Goal: Book appointment/travel/reservation

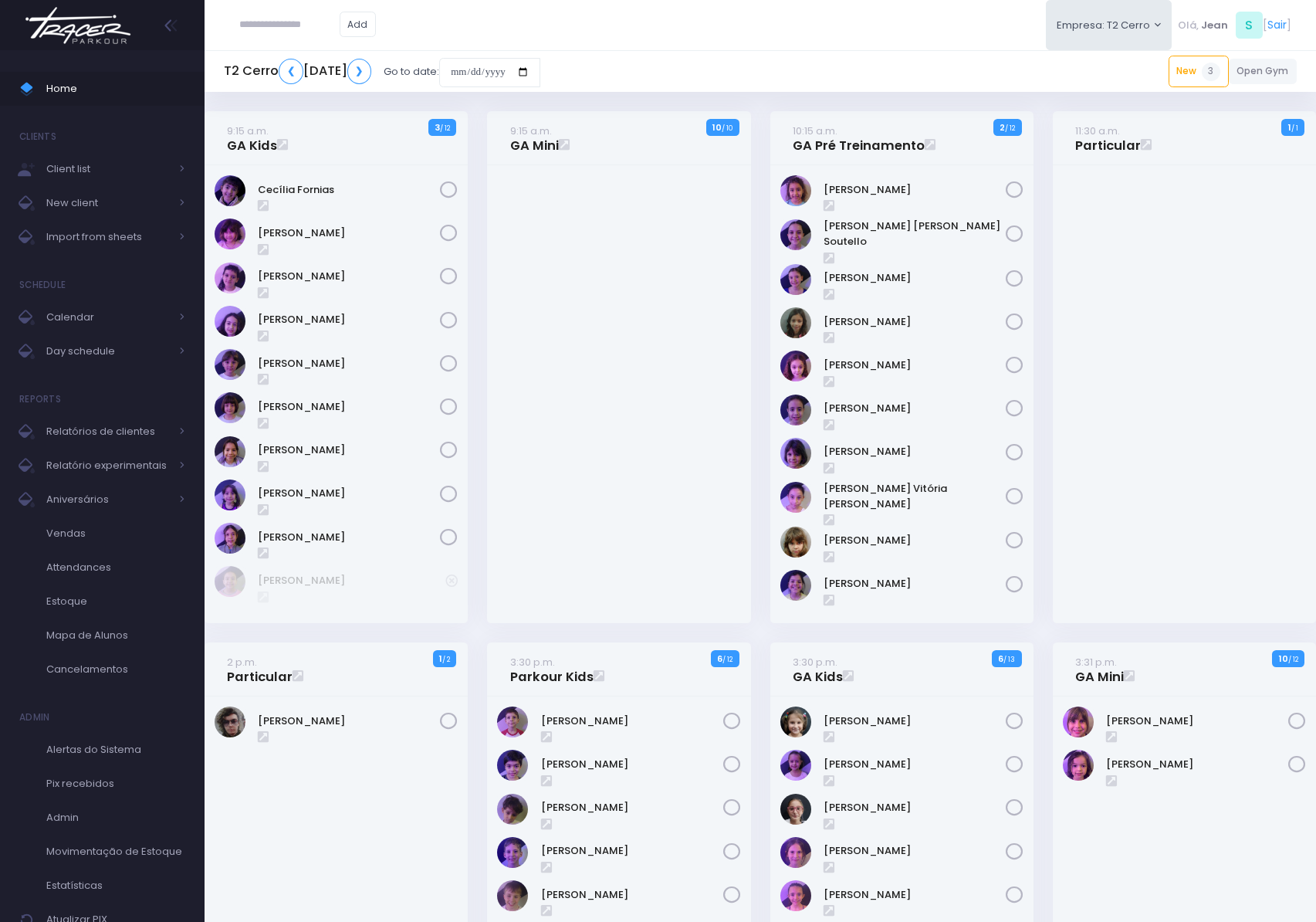
click at [371, 76] on h5 "T2 Cerro ❮ Tuesday, Sept. 2, 2025 ❯" at bounding box center [297, 71] width 148 height 25
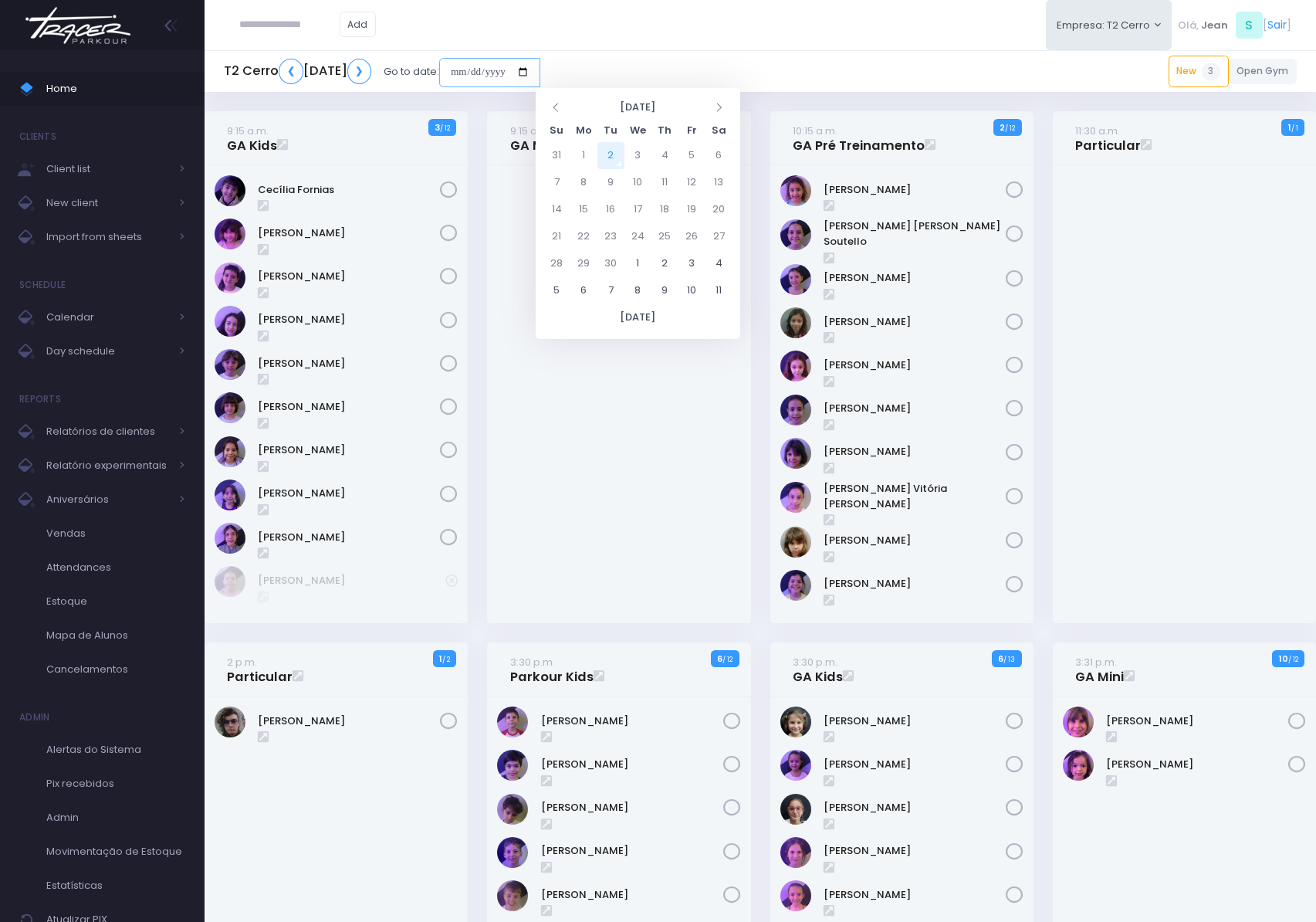
click at [540, 78] on input "date" at bounding box center [490, 72] width 101 height 29
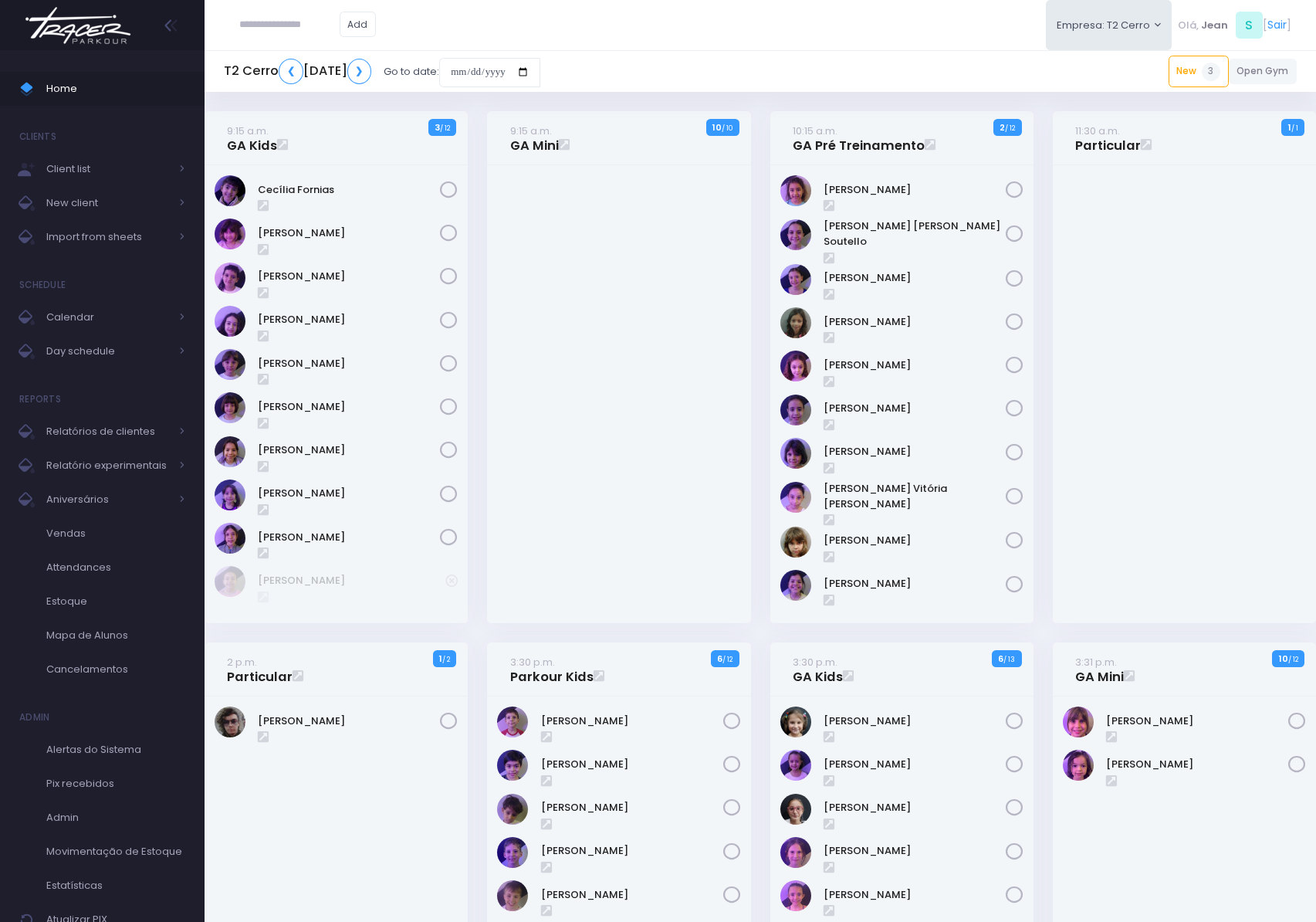
click at [688, 65] on div "T2 Cerro ❮ Tuesday, Sept. 2, 2025 ❯ Go to date: New 3 3:30 p.m. Tiesco Gomes Bo…" at bounding box center [760, 72] width 1111 height 36
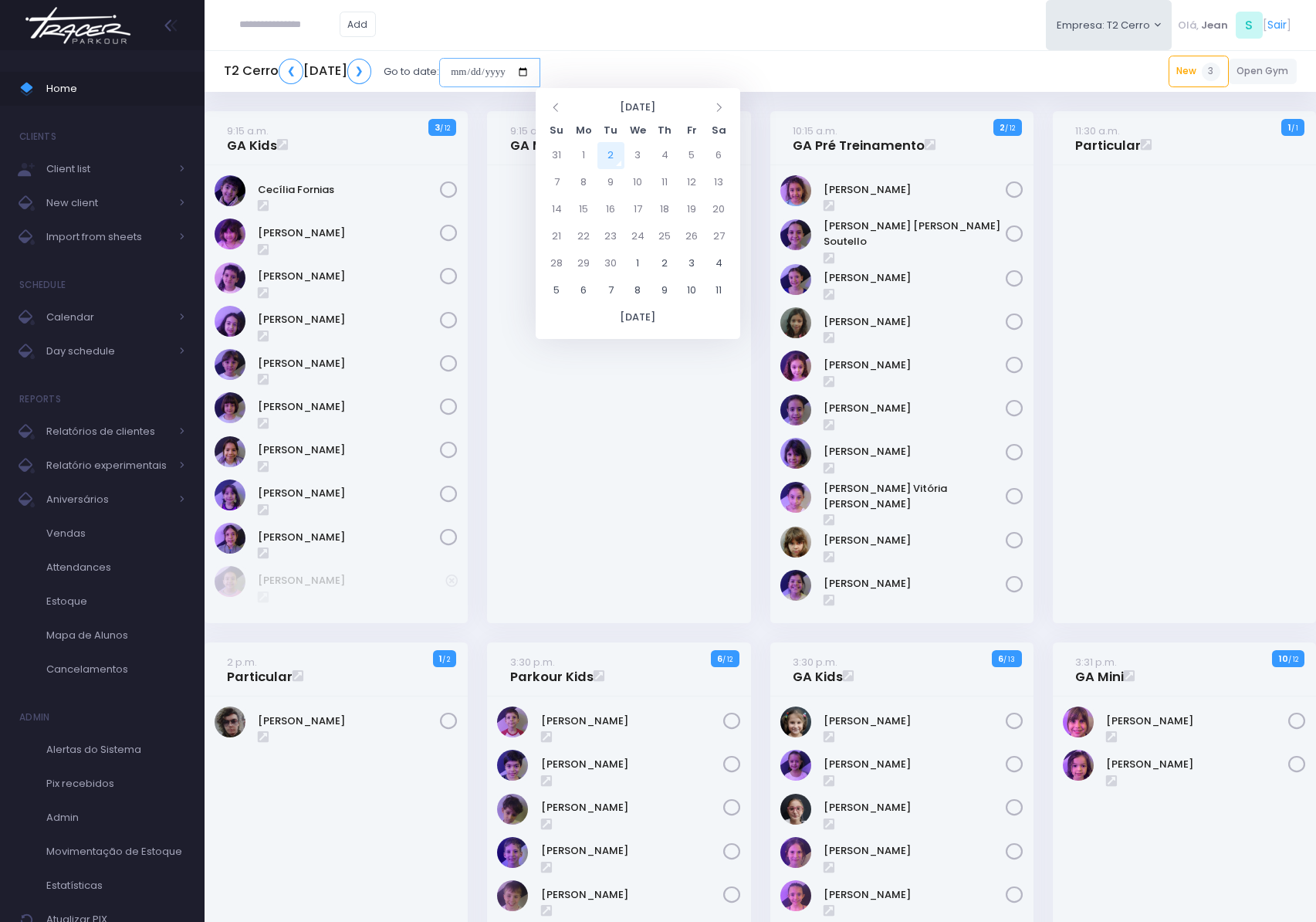
click at [540, 69] on input "date" at bounding box center [490, 72] width 101 height 29
click at [739, 62] on div "T2 Cerro ❮ Tuesday, Sept. 2, 2025 ❯ Go to date: New 3 3:30 p.m. Tiesco Gomes Bo…" at bounding box center [760, 72] width 1111 height 36
click at [540, 77] on input "date" at bounding box center [490, 72] width 101 height 29
type input "**********"
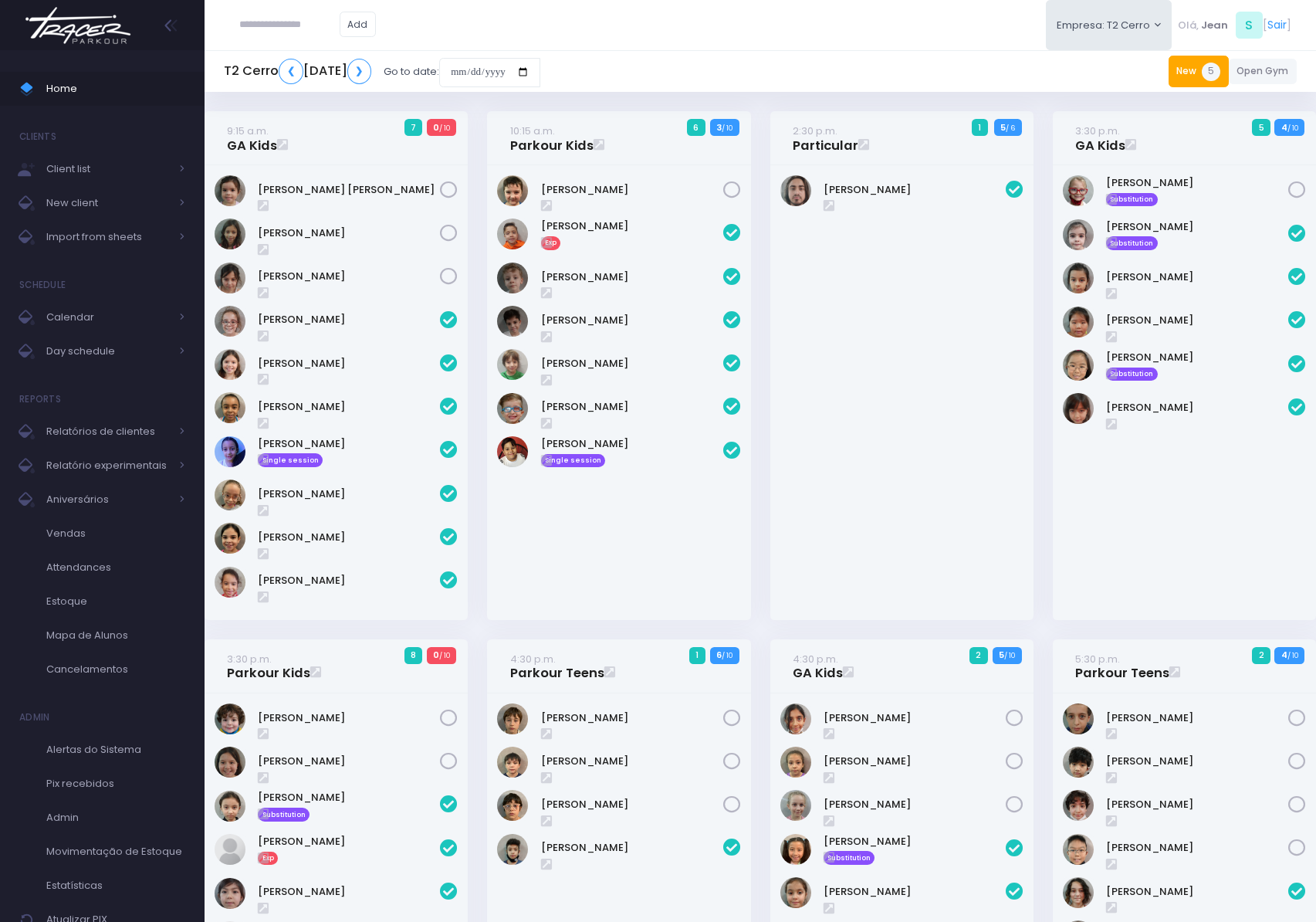
click at [1189, 84] on link "New 5" at bounding box center [1198, 70] width 60 height 31
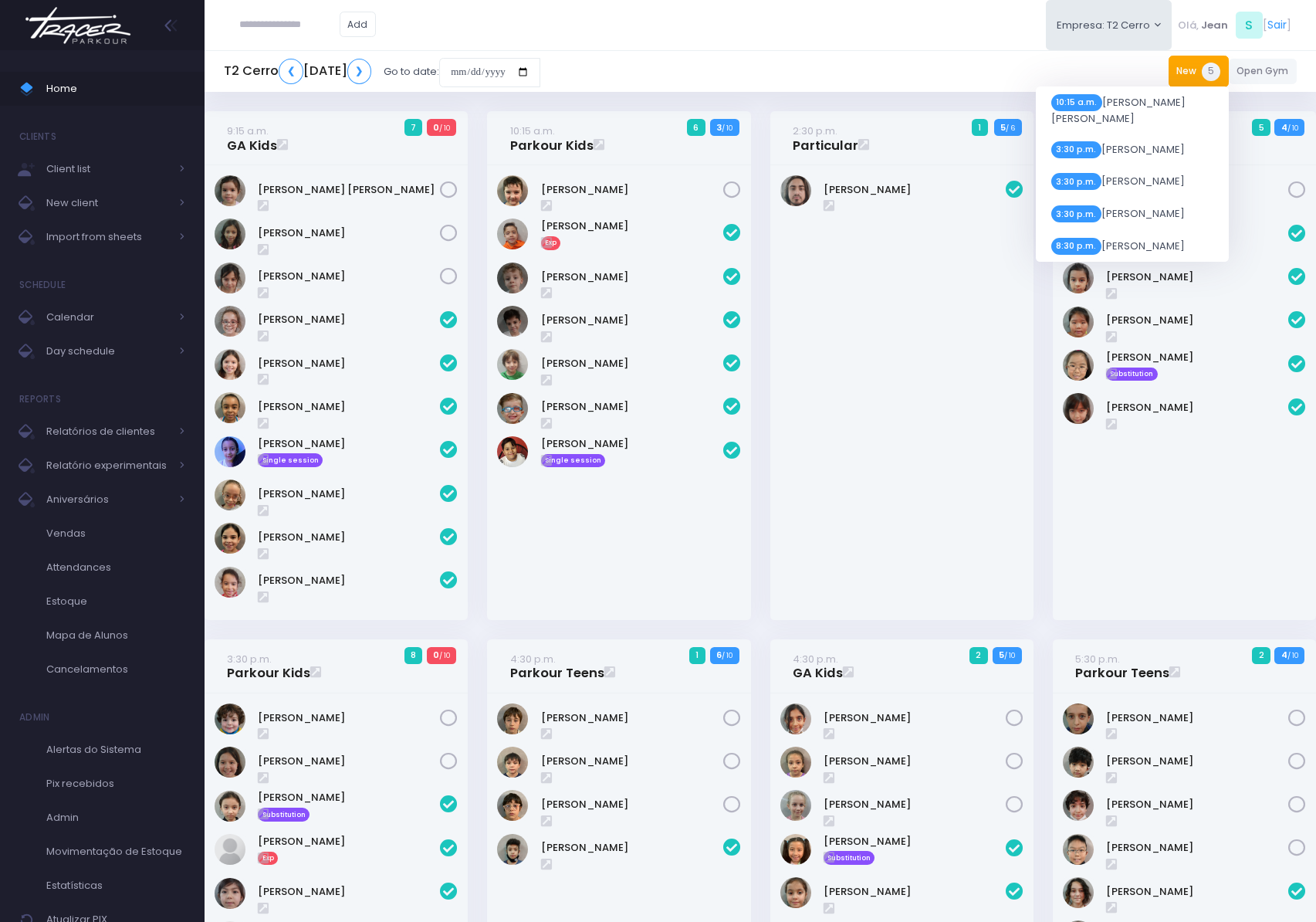
click at [1187, 84] on link "New 5" at bounding box center [1198, 70] width 60 height 31
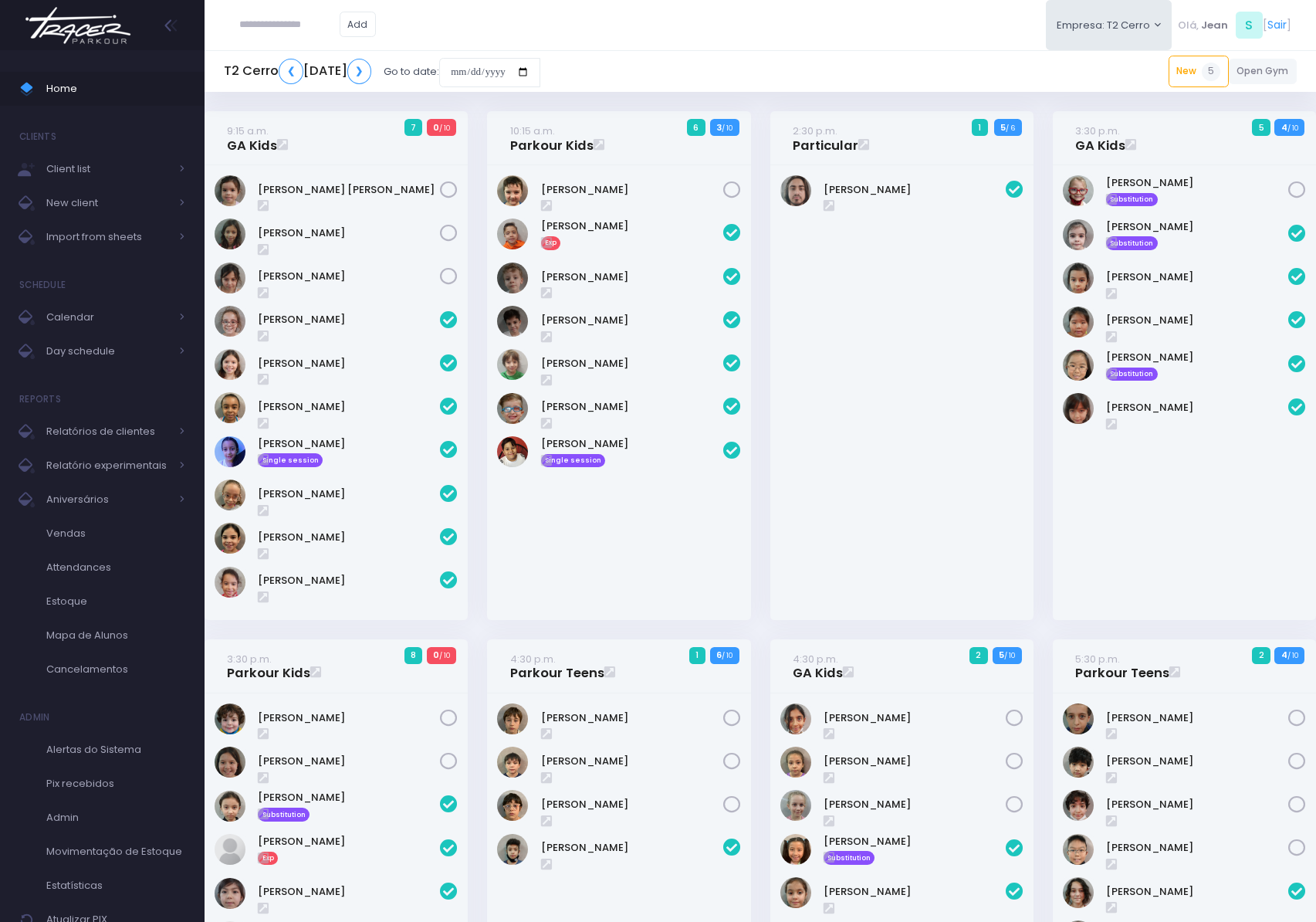
click at [302, 26] on input "text" at bounding box center [289, 24] width 100 height 29
click at [292, 74] on link "Ana Carolina Aparecida Campos Maciel" at bounding box center [312, 60] width 87 height 30
type input "**********"
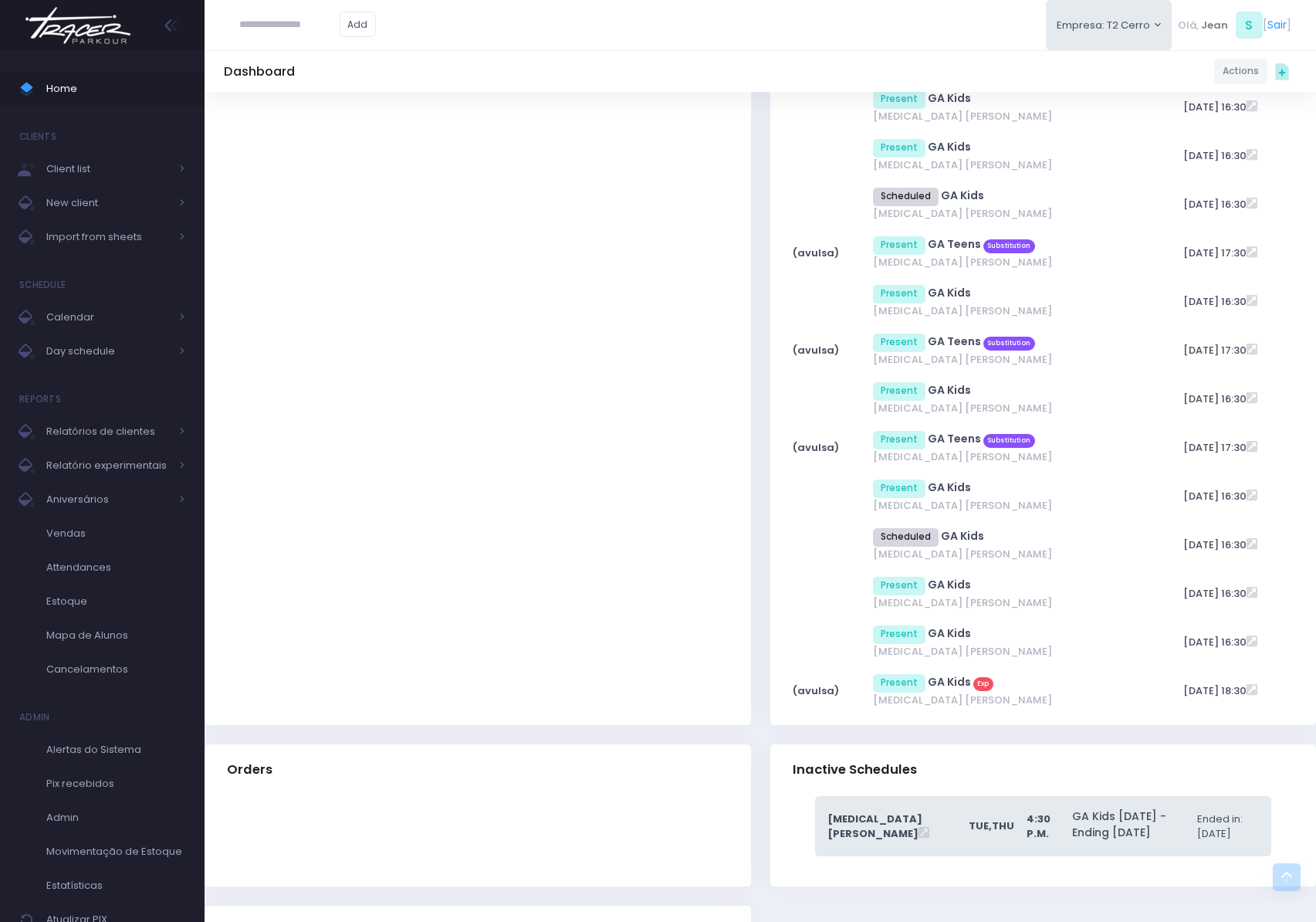
scroll to position [5555, 0]
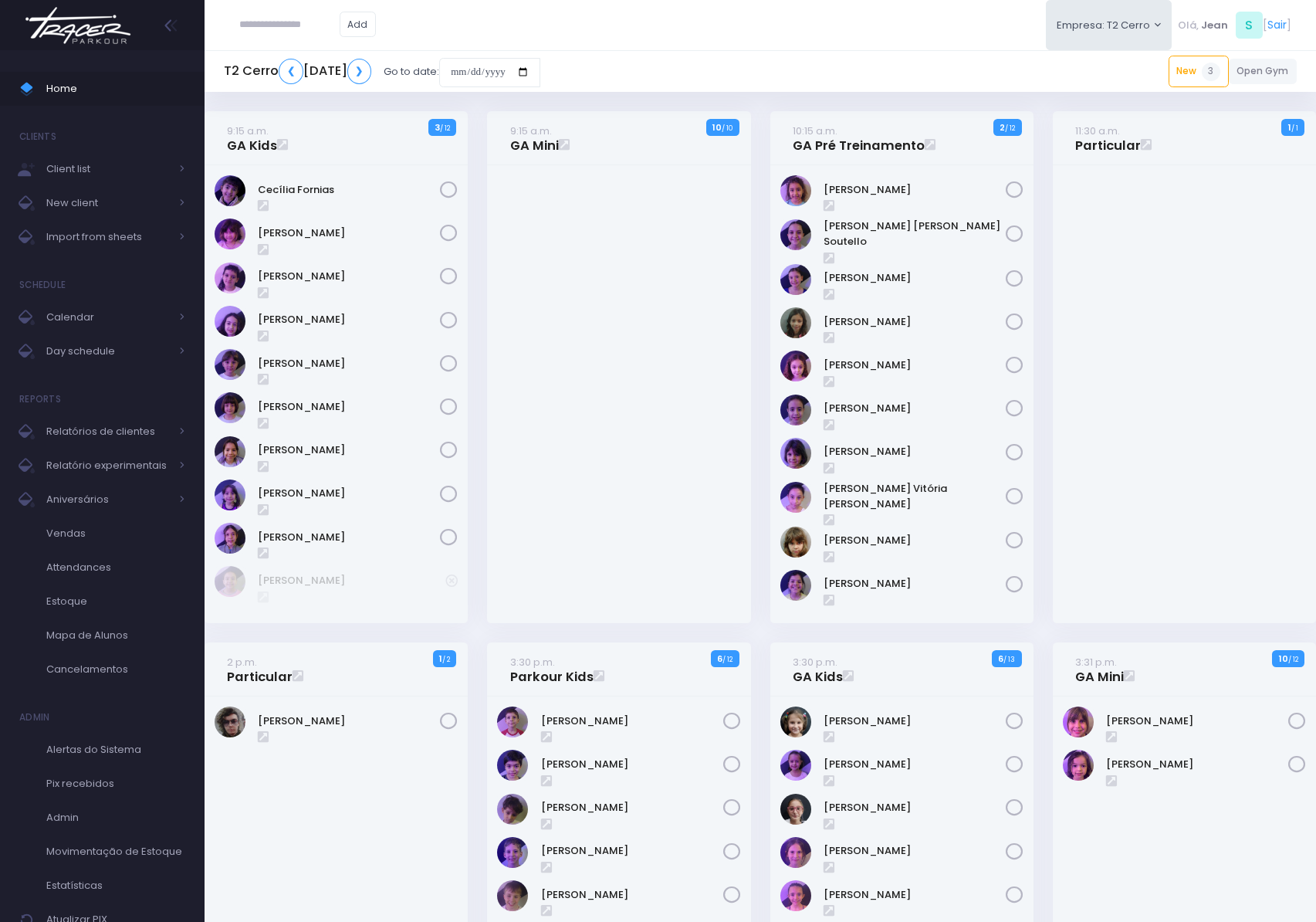
click at [844, 66] on div "T2 Cerro ❮ [DATE] ❯ Go to date: New 3 3:30 p.m. [PERSON_NAME] 7:30 p.m. [PERSON…" at bounding box center [760, 72] width 1111 height 36
